Goal: Obtain resource: Obtain resource

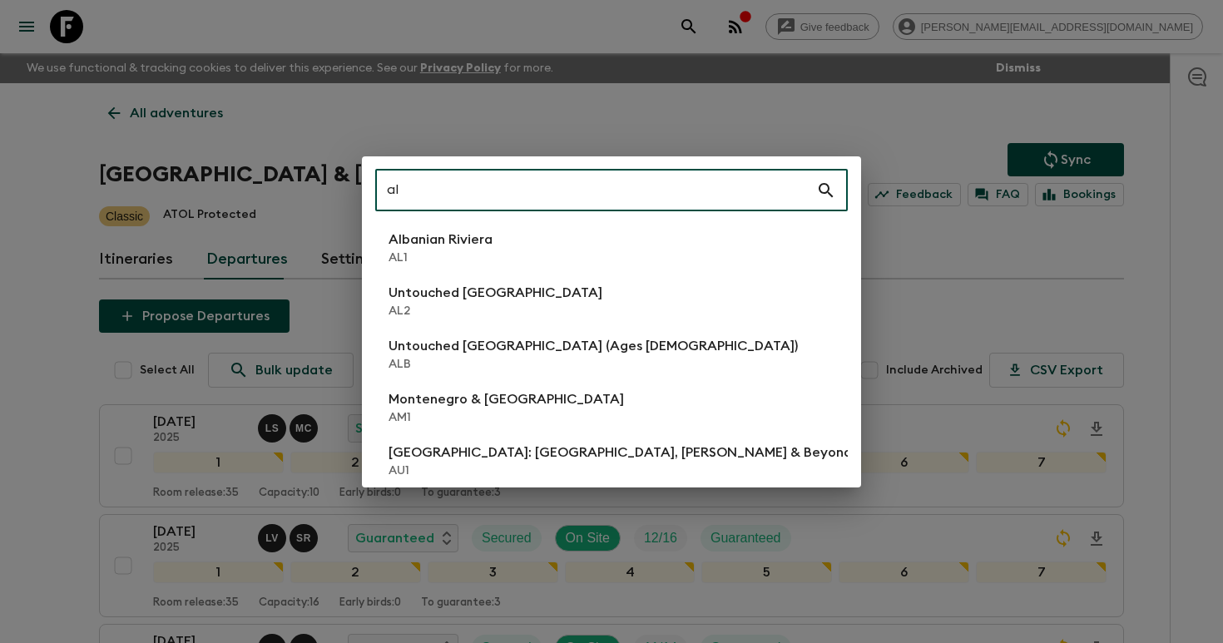
type input "a"
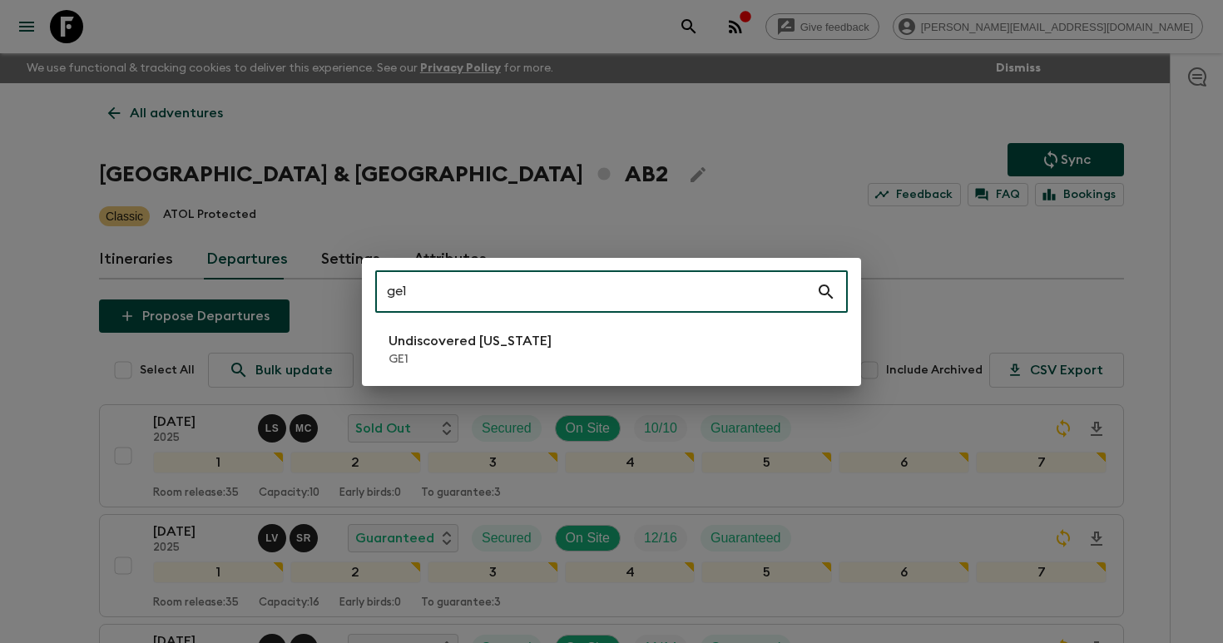
type input "ge1"
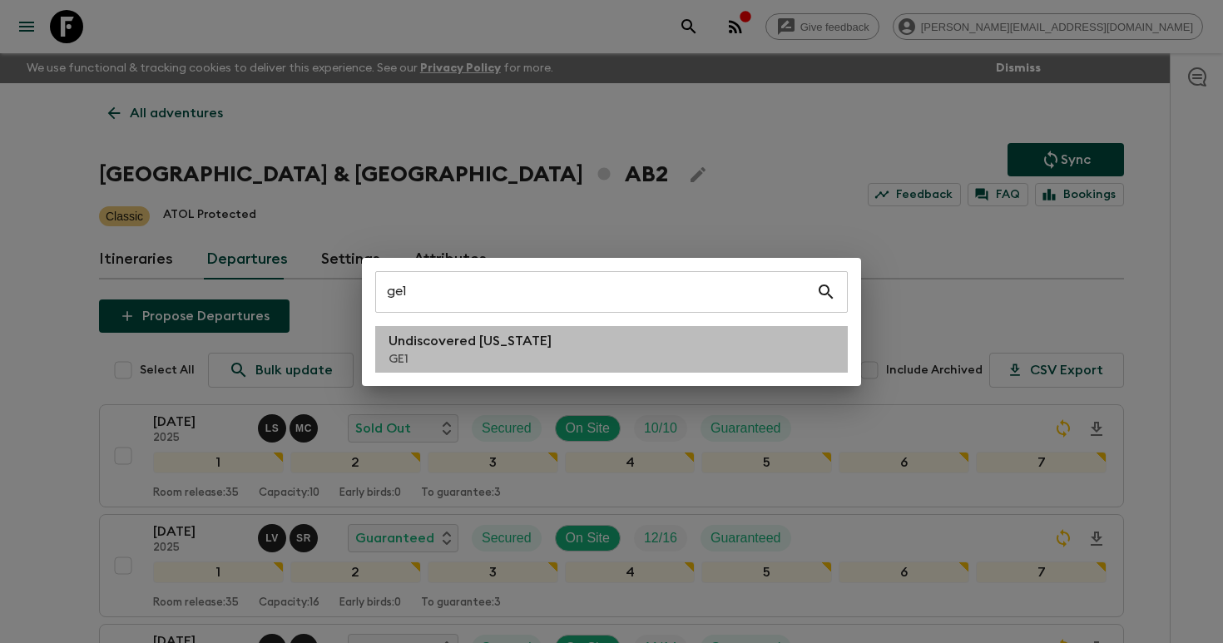
click at [455, 354] on p "GE1" at bounding box center [470, 359] width 163 height 17
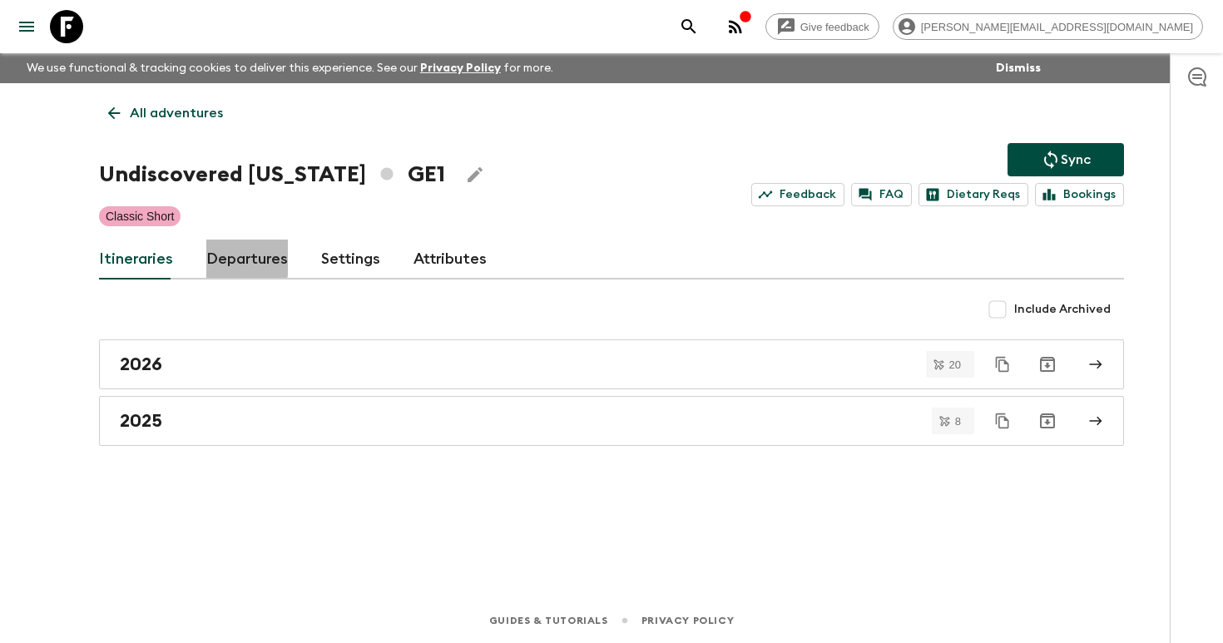
click at [237, 254] on link "Departures" at bounding box center [247, 260] width 82 height 40
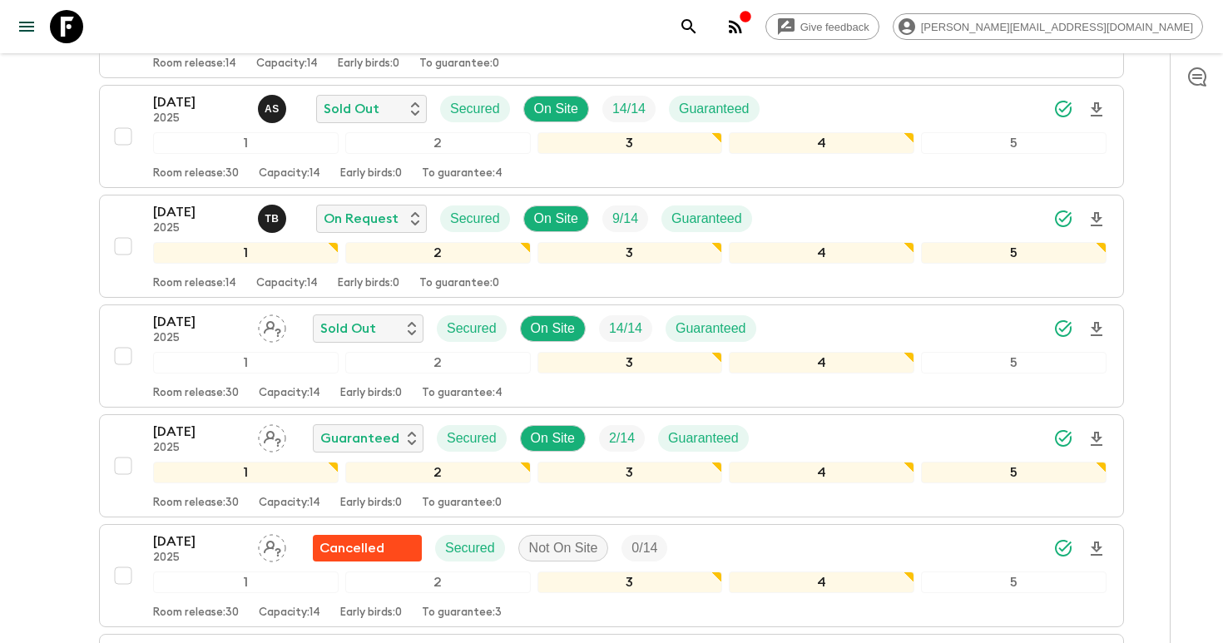
scroll to position [1181, 0]
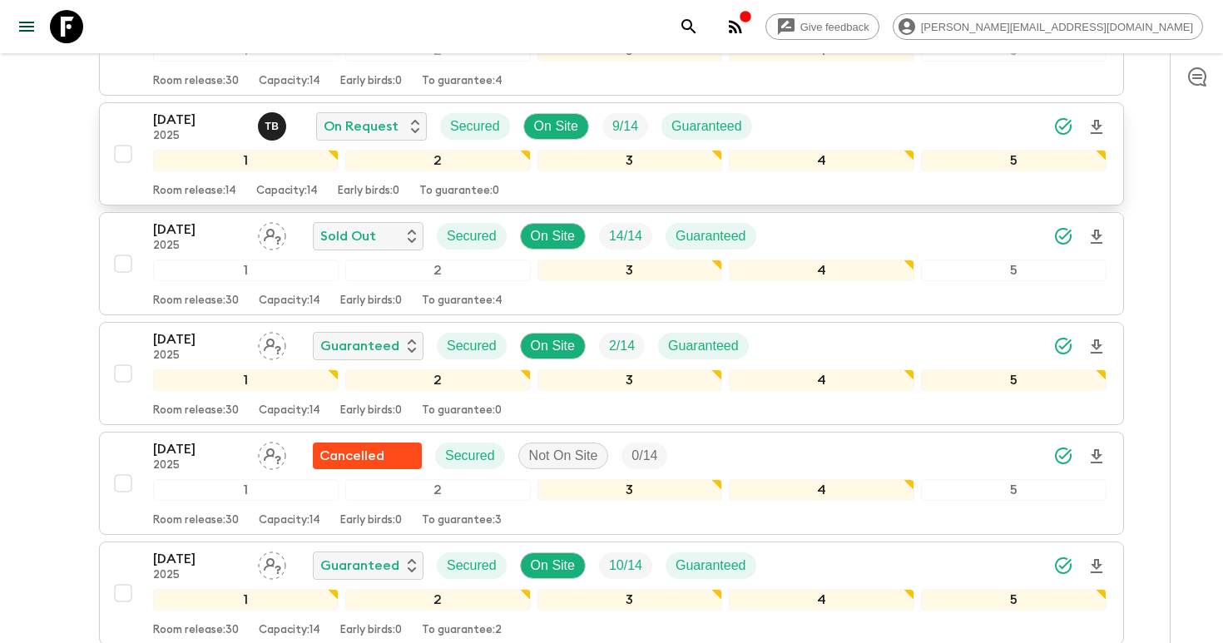
click at [1098, 127] on icon "Download Onboarding" at bounding box center [1097, 127] width 12 height 14
click at [696, 20] on icon "search adventures" at bounding box center [688, 26] width 14 height 14
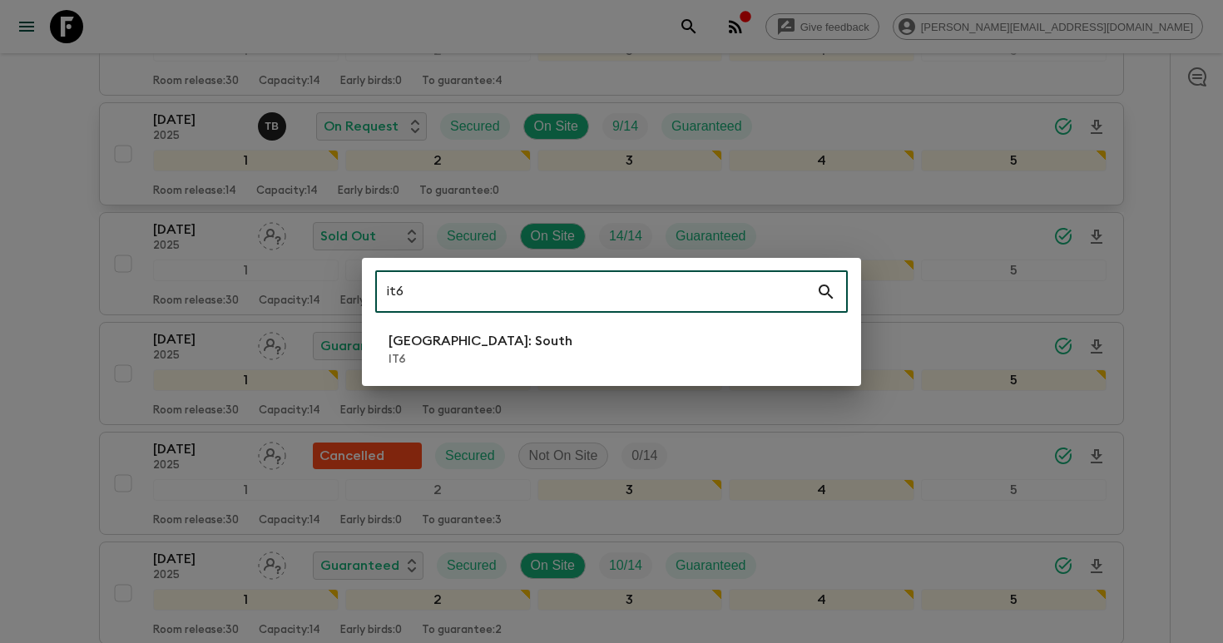
type input "it6"
click at [513, 337] on li "[GEOGRAPHIC_DATA]: South IT6" at bounding box center [611, 349] width 473 height 47
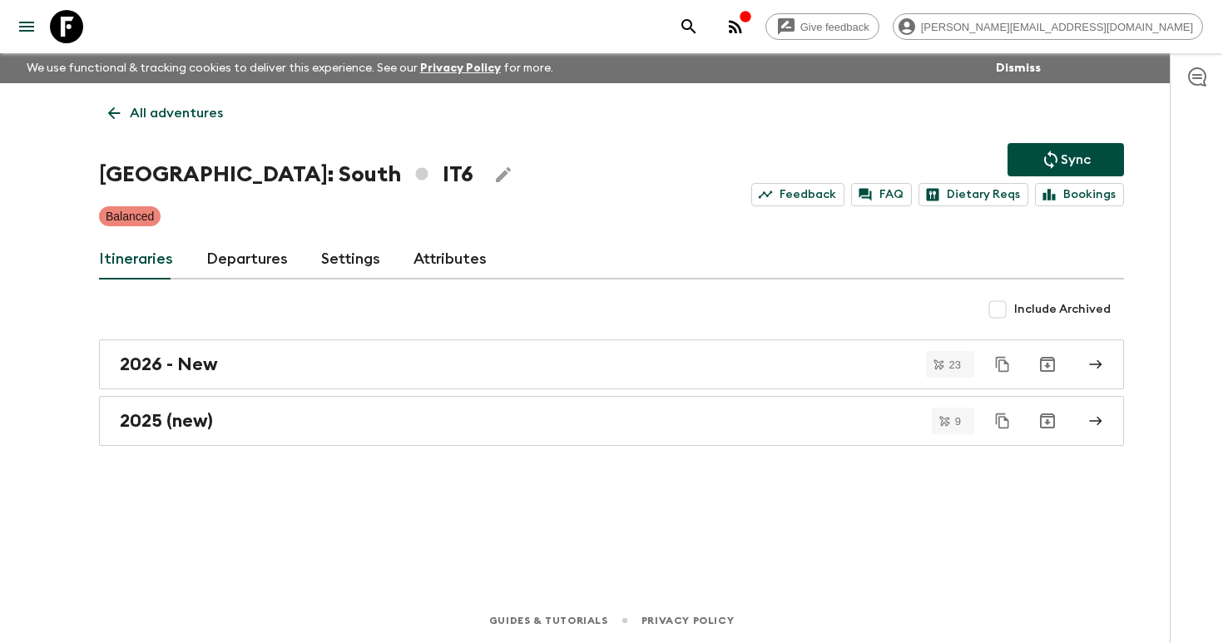
click at [248, 262] on link "Departures" at bounding box center [247, 260] width 82 height 40
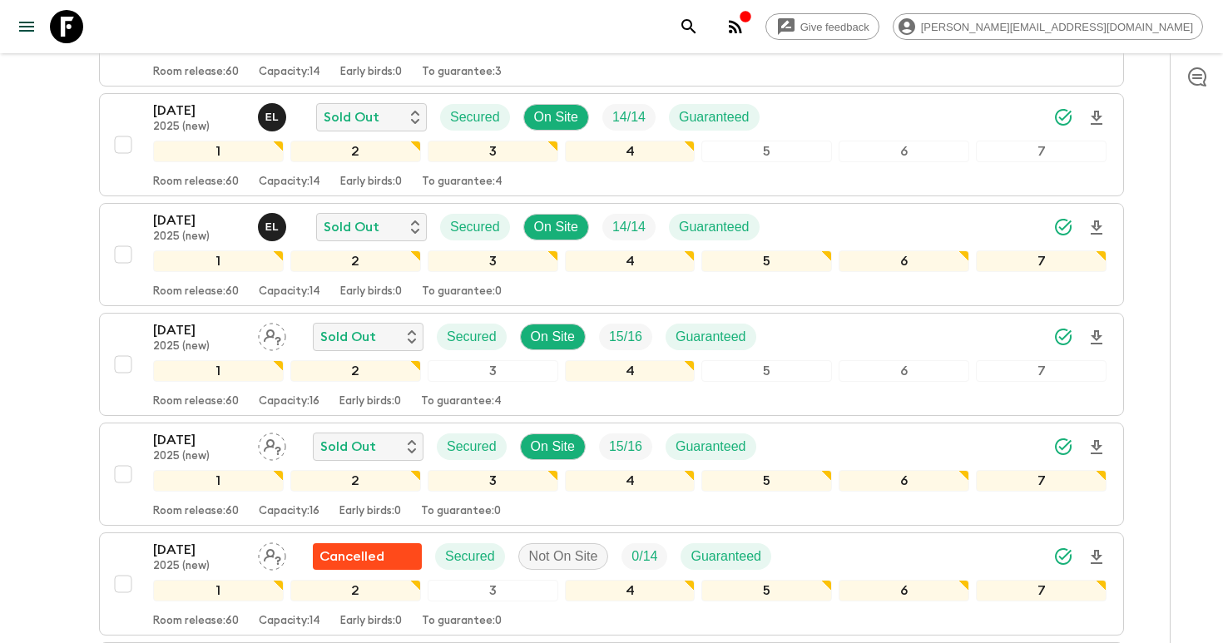
scroll to position [483, 0]
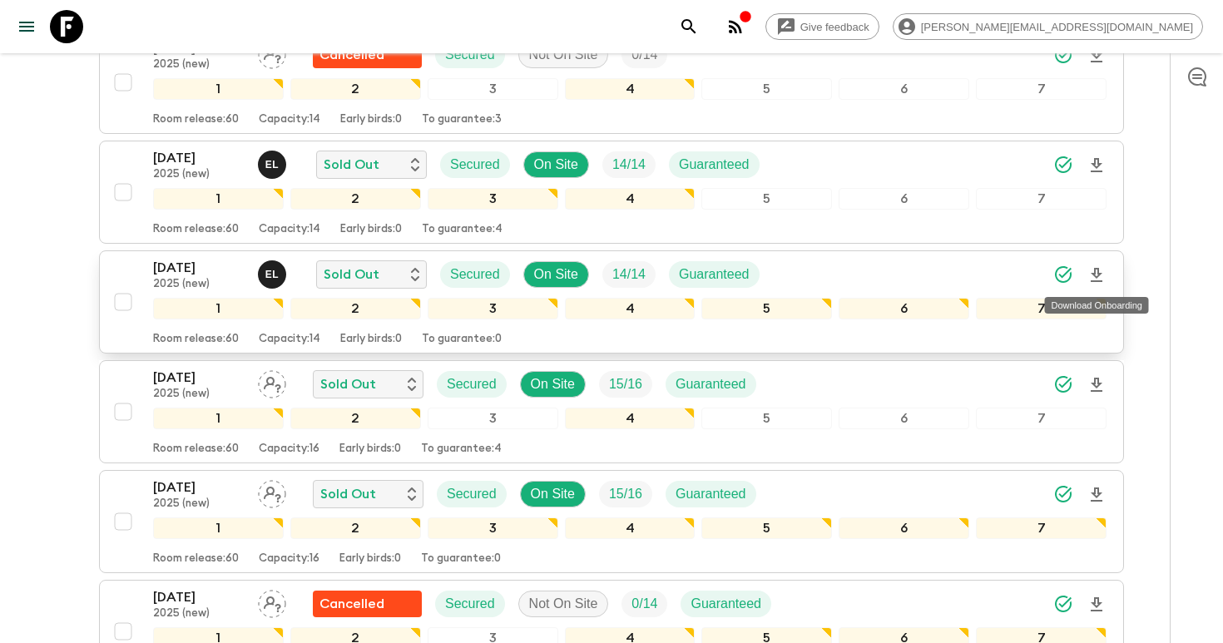
click at [1094, 275] on icon "Download Onboarding" at bounding box center [1097, 275] width 12 height 14
click at [699, 27] on icon "search adventures" at bounding box center [689, 27] width 20 height 20
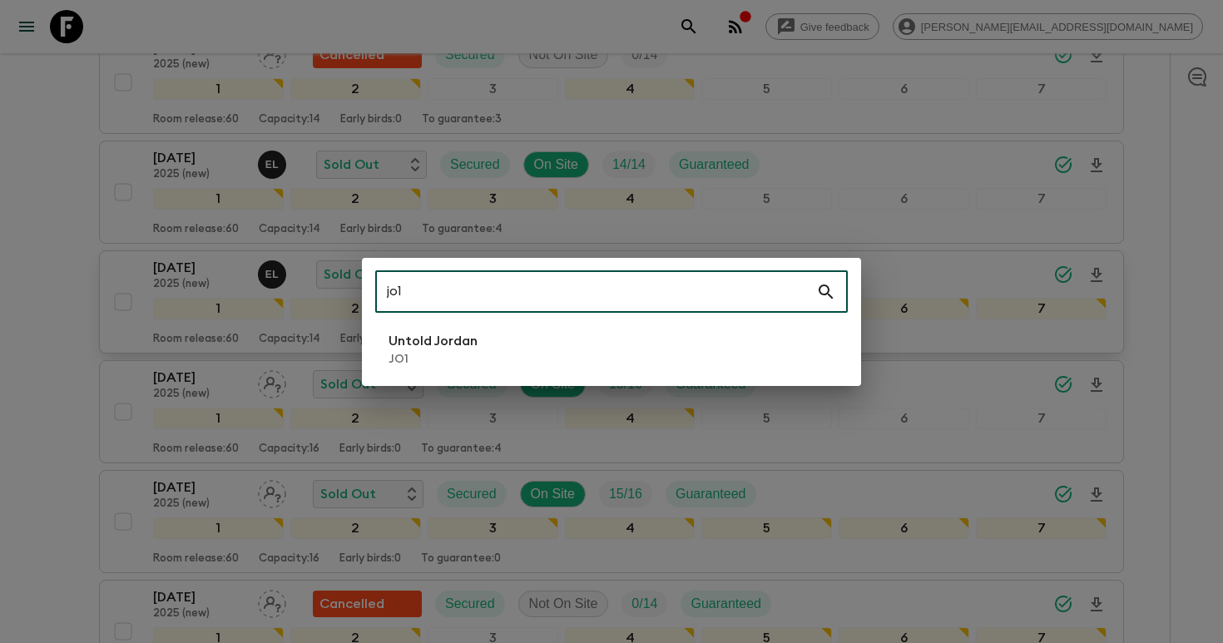
type input "jo1"
click at [507, 340] on li "Untold Jordan JO1" at bounding box center [611, 349] width 473 height 47
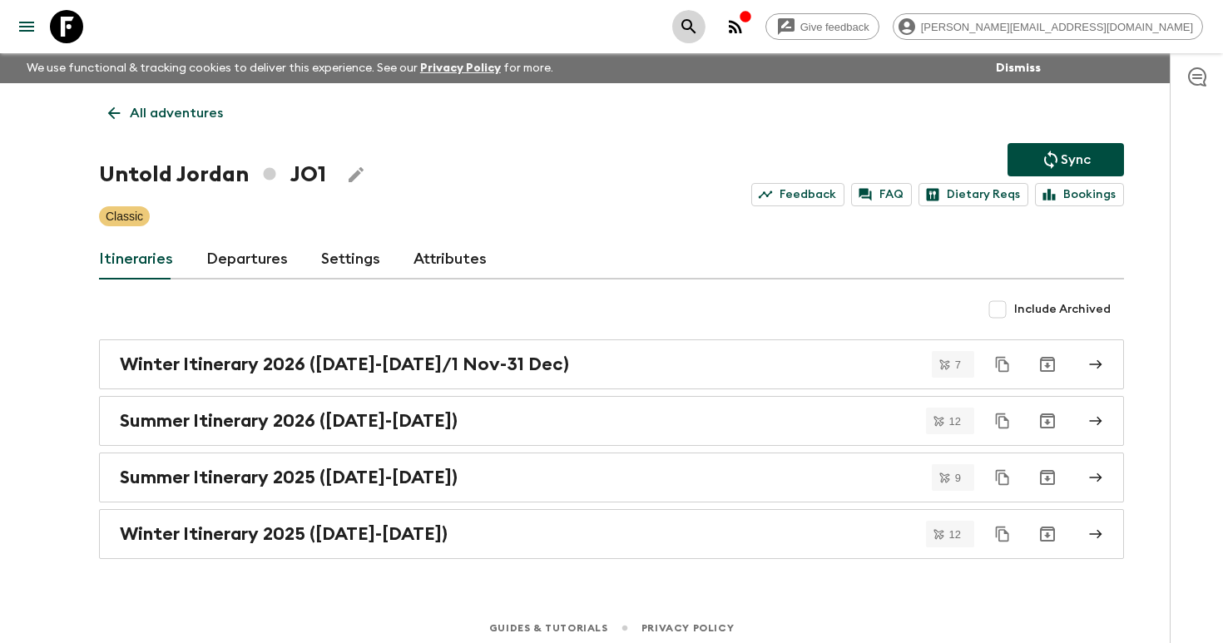
click at [699, 27] on icon "search adventures" at bounding box center [689, 27] width 20 height 20
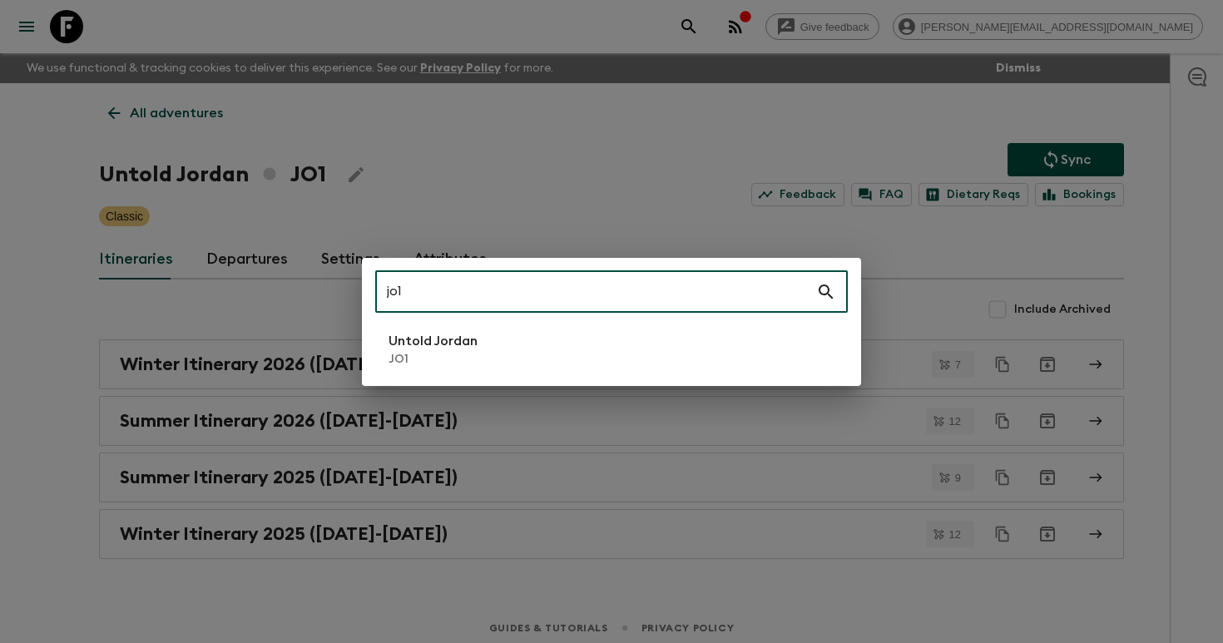
type input "jo1"
click at [483, 342] on li "Untold Jordan JO1" at bounding box center [611, 349] width 473 height 47
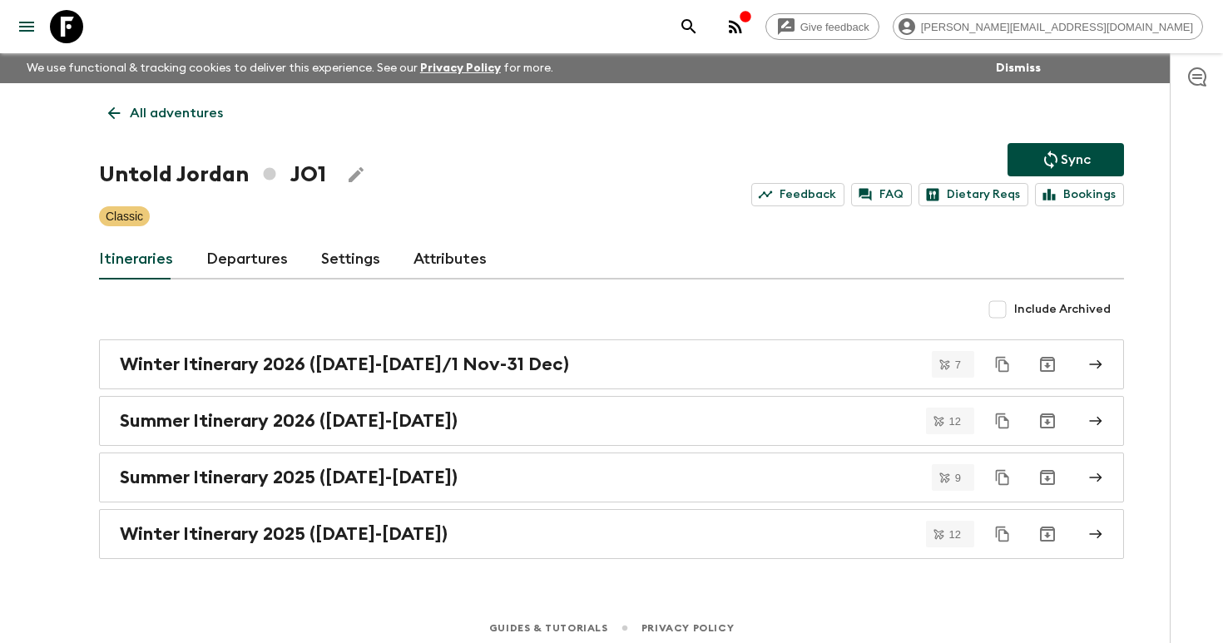
click at [231, 263] on link "Departures" at bounding box center [247, 260] width 82 height 40
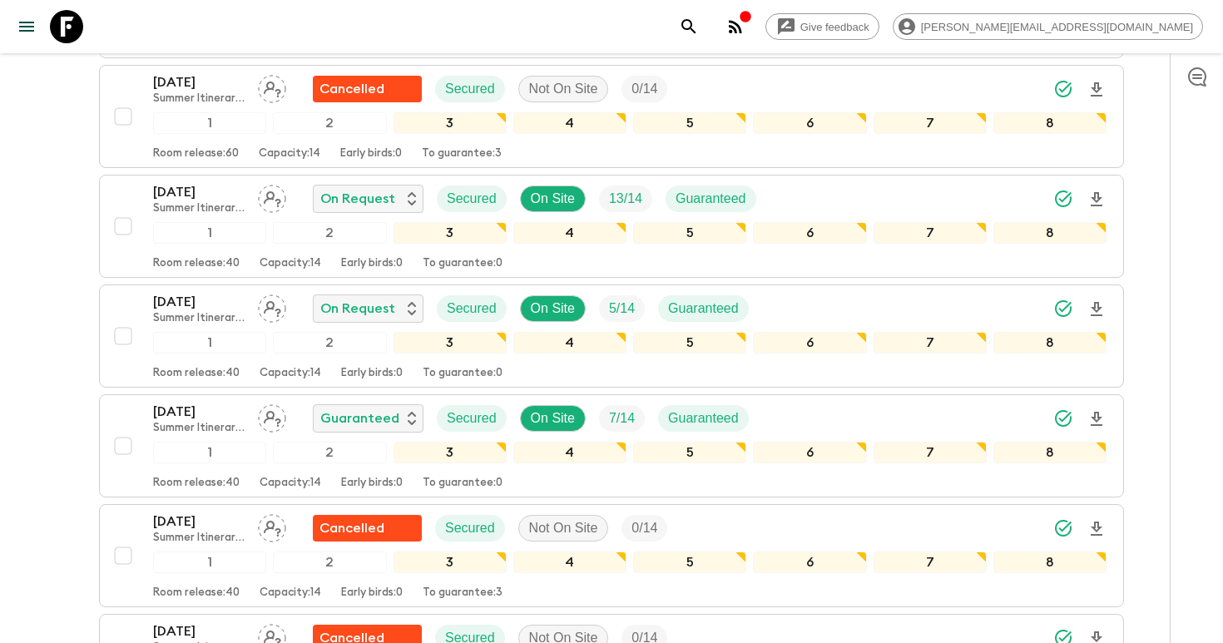
scroll to position [2321, 0]
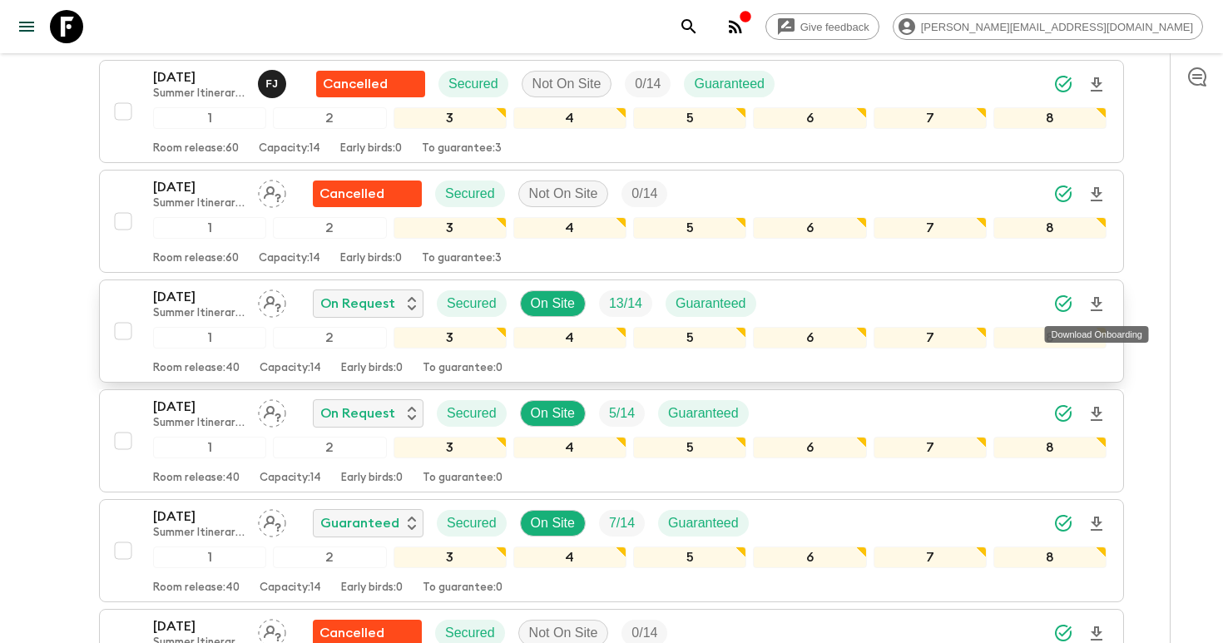
click at [1091, 305] on icon "Download Onboarding" at bounding box center [1097, 305] width 20 height 20
